Goal: Book appointment/travel/reservation

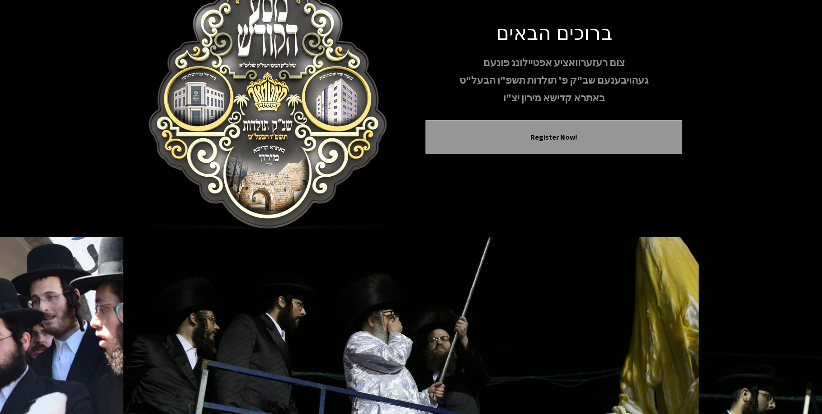
scroll to position [91, 0]
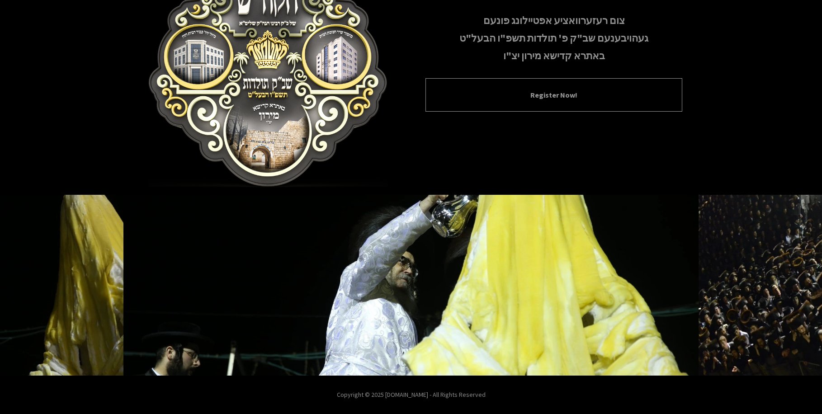
click at [549, 99] on button "Register Now!" at bounding box center [554, 95] width 234 height 11
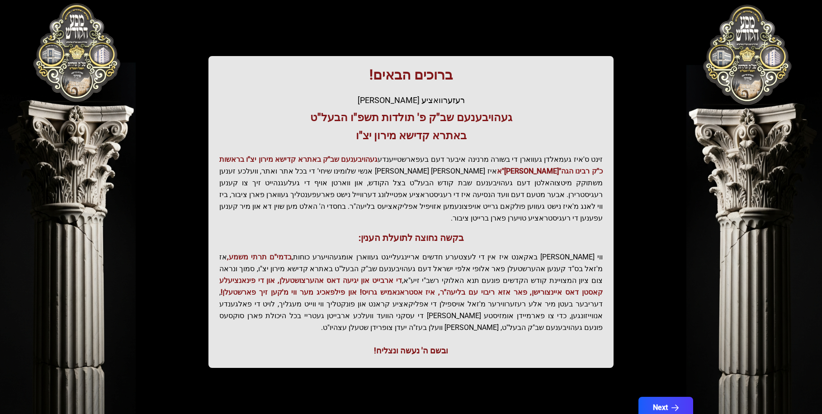
scroll to position [109, 0]
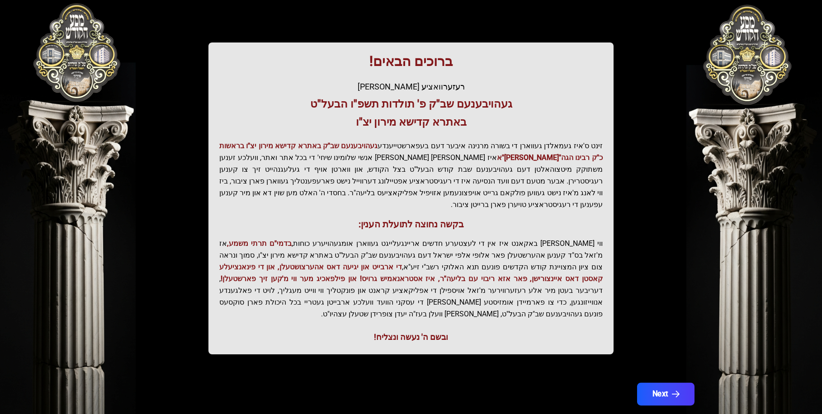
click at [659, 383] on button "Next" at bounding box center [665, 394] width 57 height 23
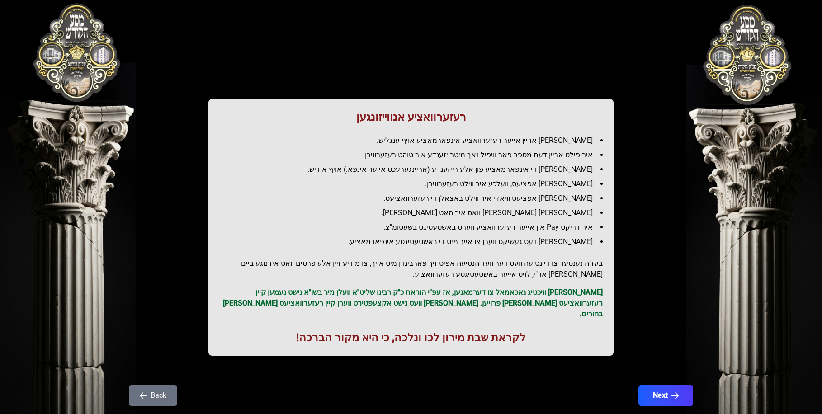
scroll to position [0, 0]
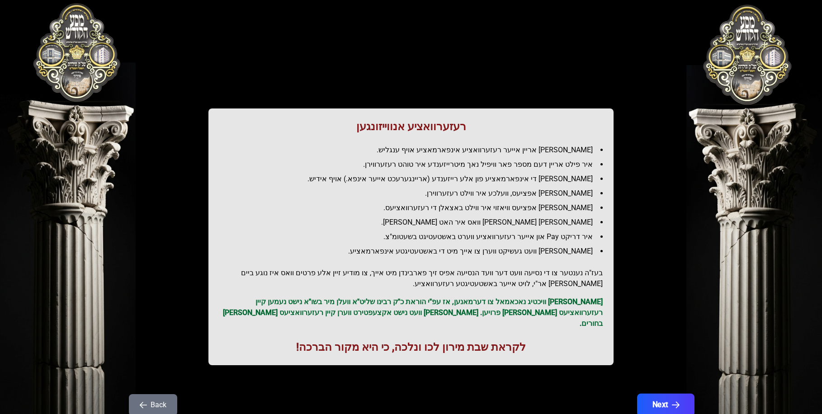
click at [662, 394] on button "Next" at bounding box center [665, 405] width 57 height 23
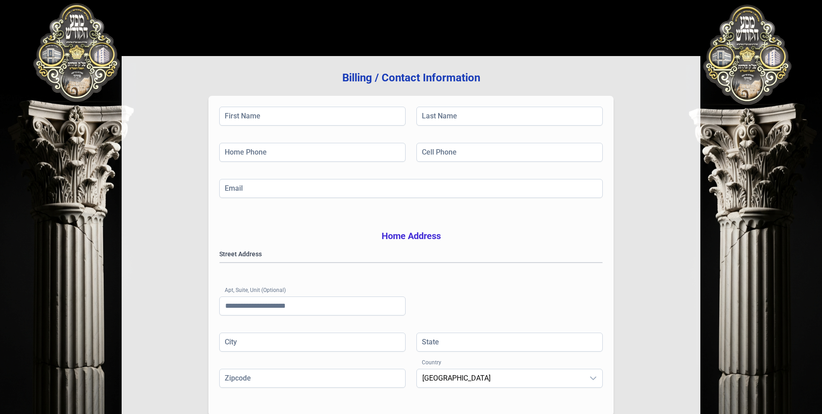
scroll to position [47, 0]
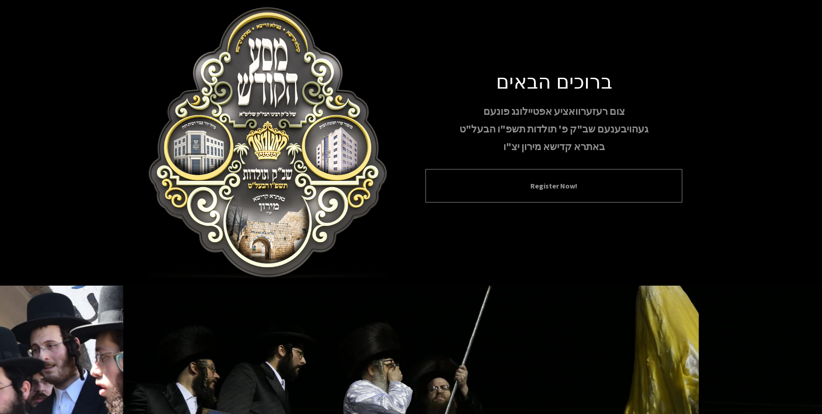
click at [516, 189] on button "Register Now!" at bounding box center [554, 185] width 234 height 11
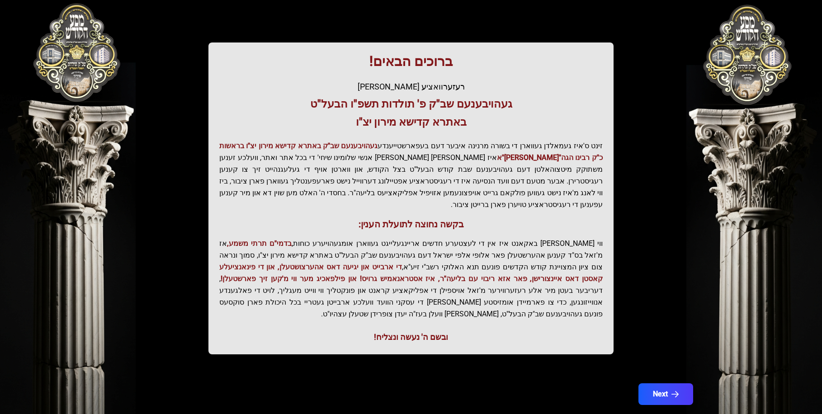
click at [656, 383] on button "Next" at bounding box center [666, 394] width 55 height 22
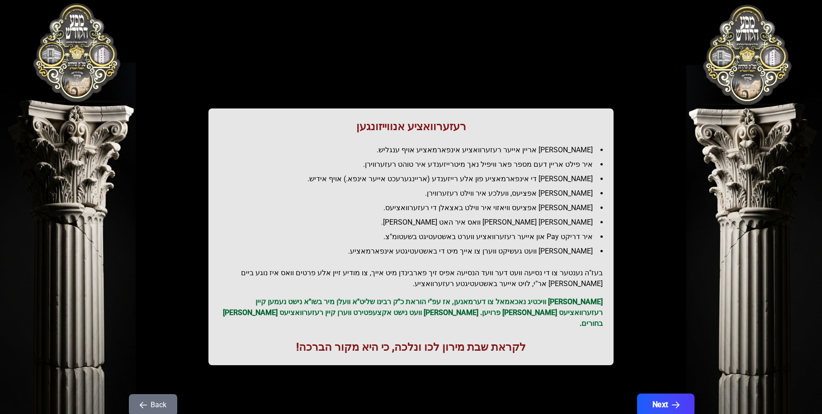
click at [664, 394] on button "Next" at bounding box center [665, 405] width 57 height 23
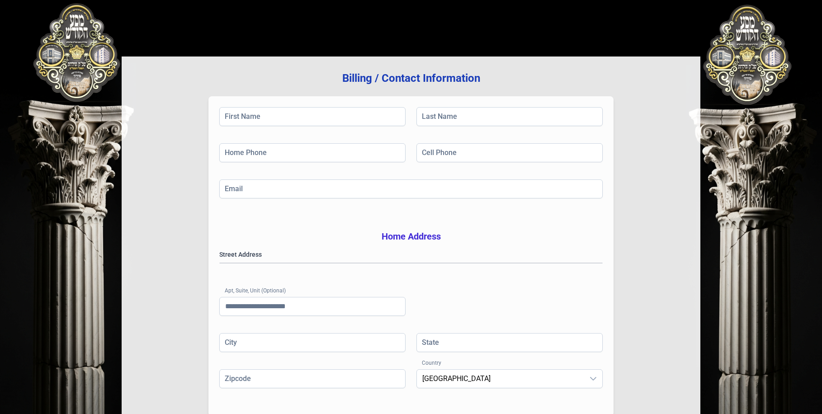
scroll to position [146, 0]
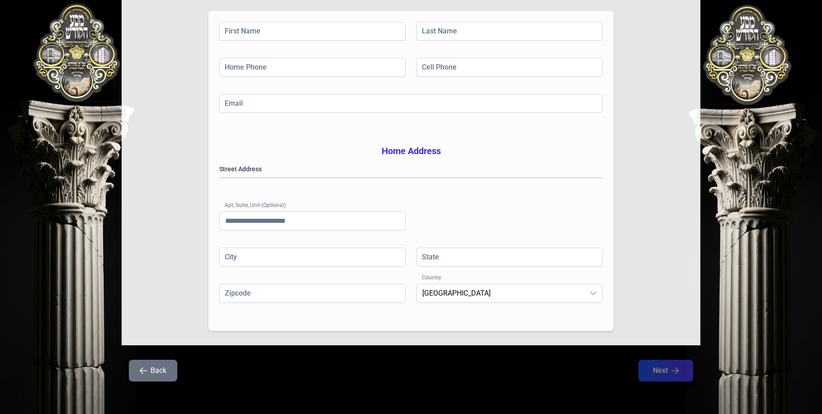
click at [220, 178] on gmp-place-autocomplete at bounding box center [220, 178] width 0 height 0
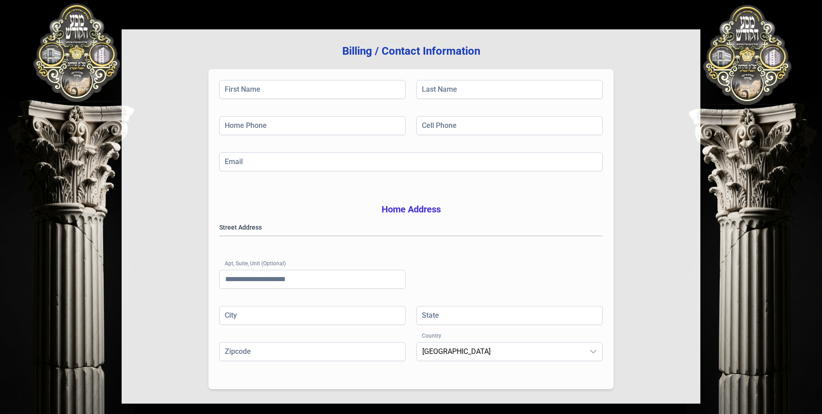
scroll to position [0, 0]
